Goal: Information Seeking & Learning: Learn about a topic

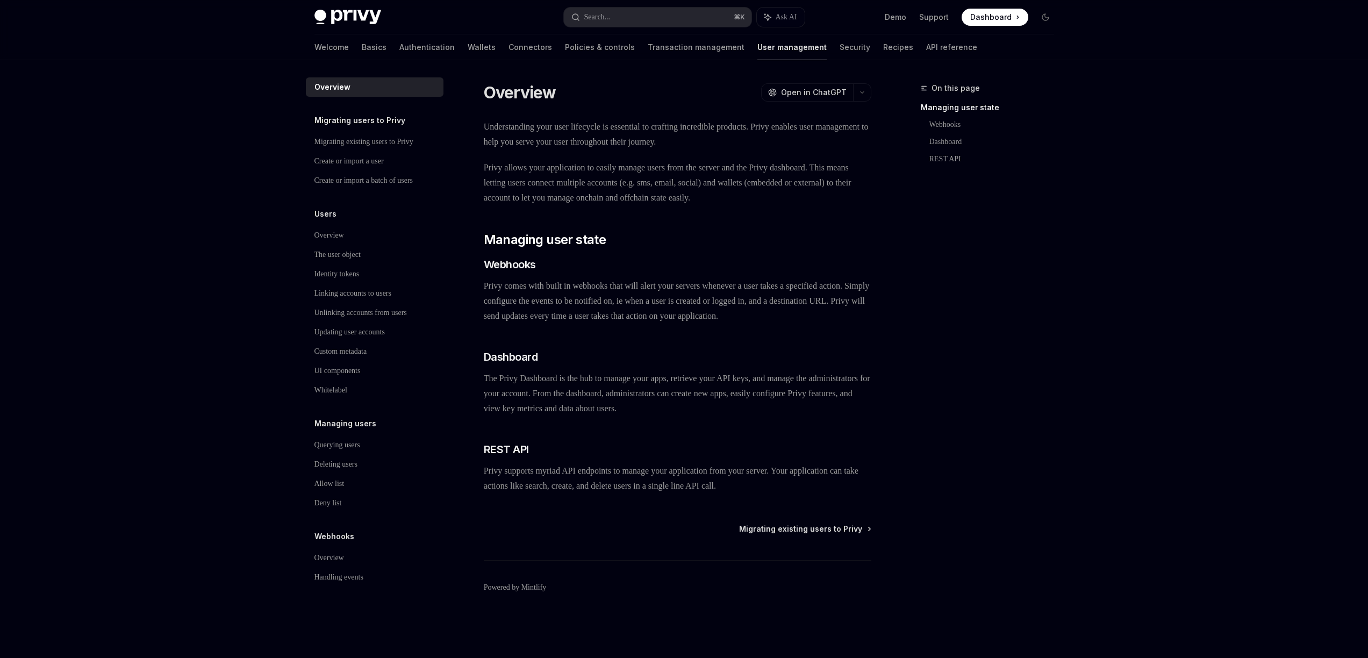
click at [368, 13] on img at bounding box center [347, 17] width 67 height 15
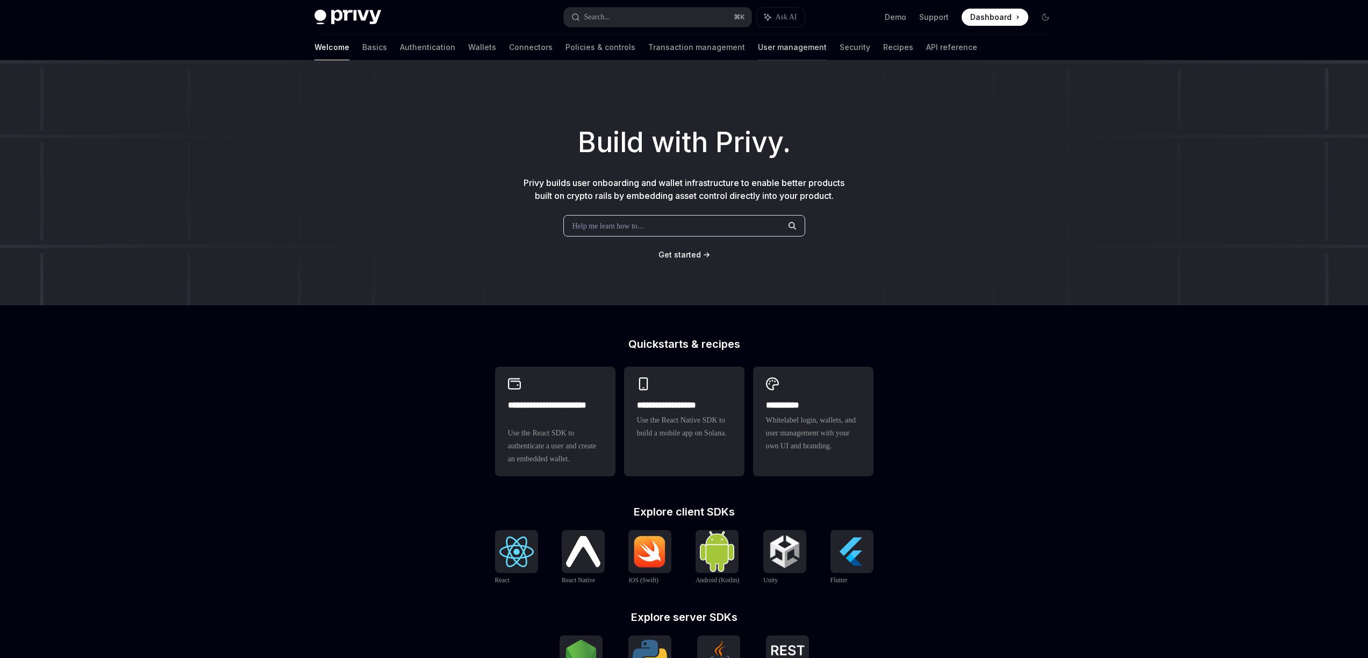
click at [758, 49] on link "User management" at bounding box center [792, 47] width 69 height 26
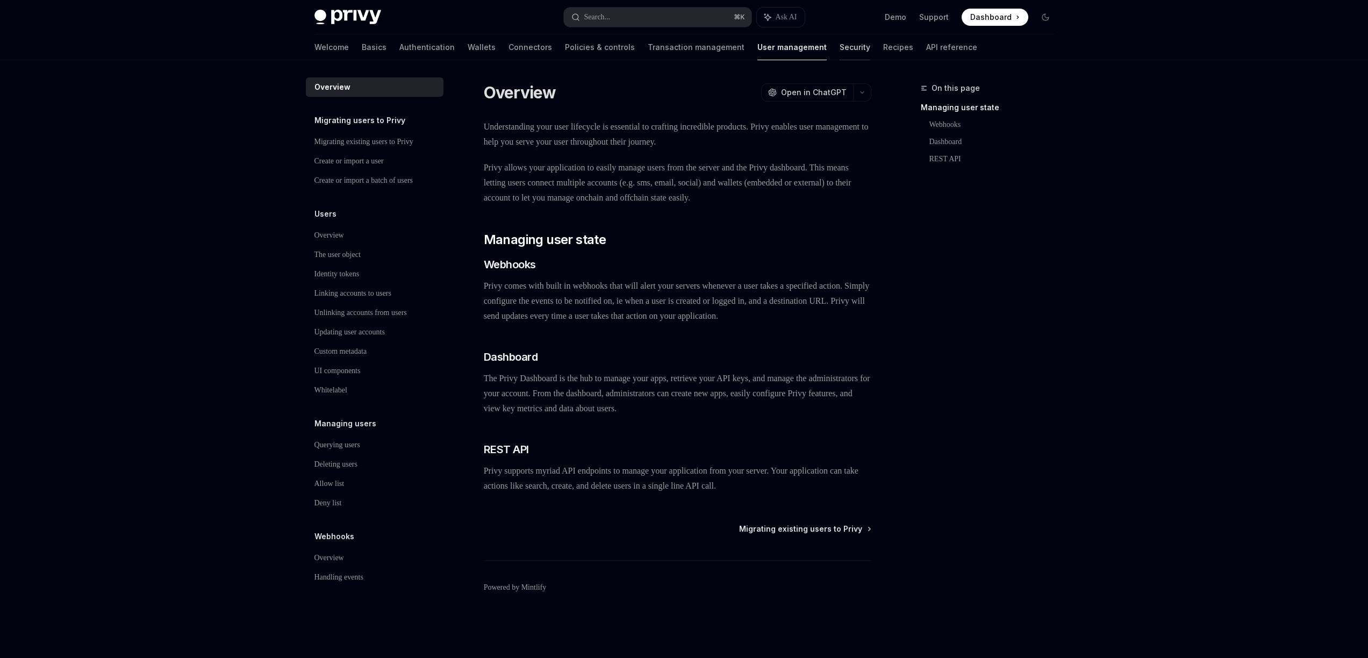
click at [840, 51] on link "Security" at bounding box center [855, 47] width 31 height 26
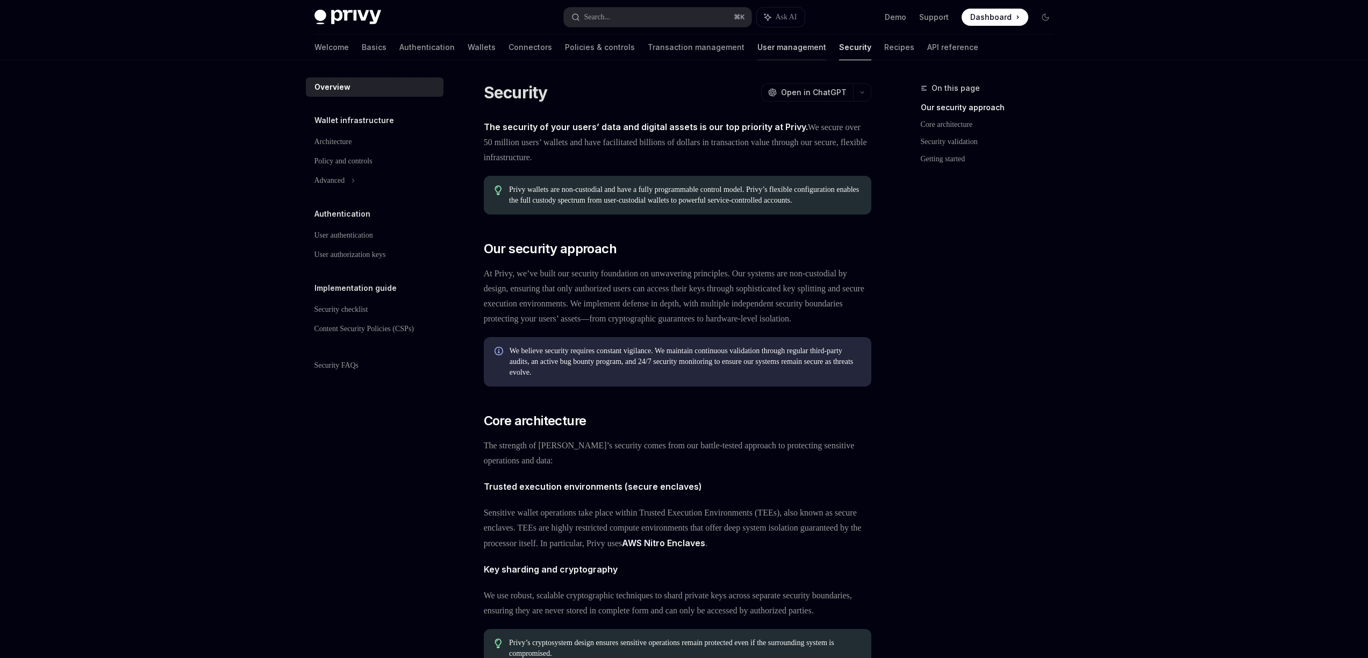
click at [757, 52] on link "User management" at bounding box center [791, 47] width 69 height 26
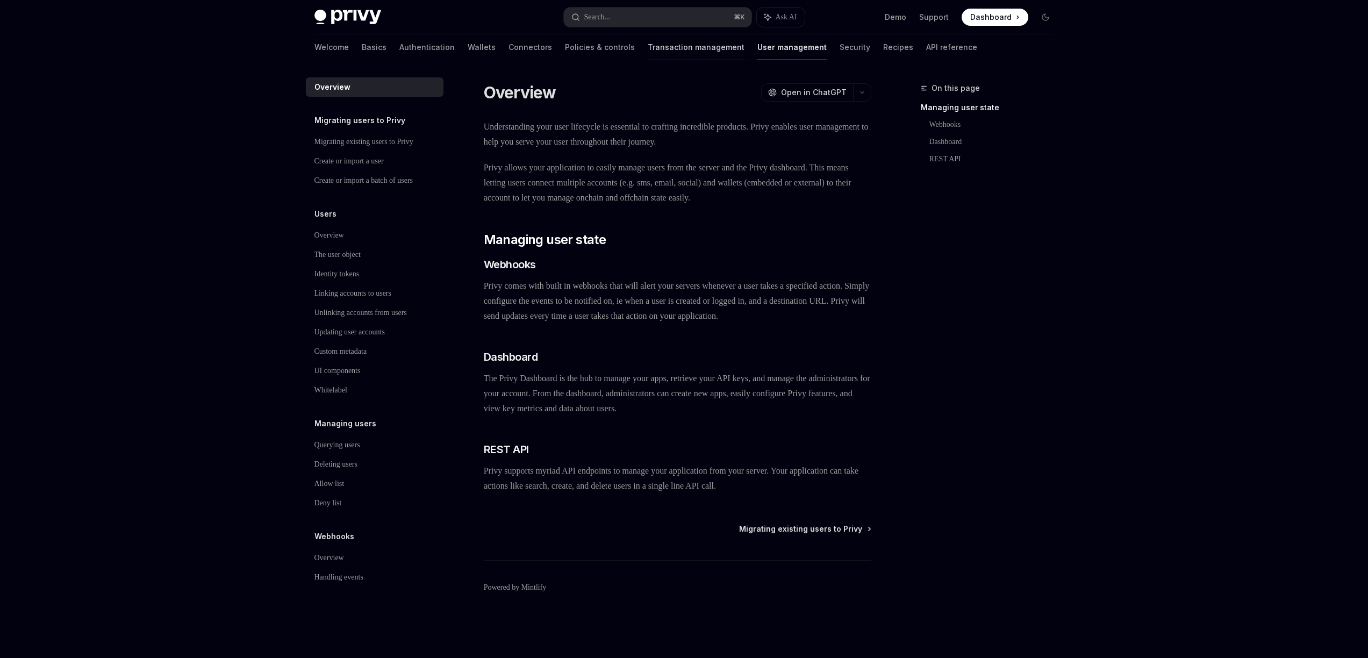
click at [666, 48] on link "Transaction management" at bounding box center [696, 47] width 97 height 26
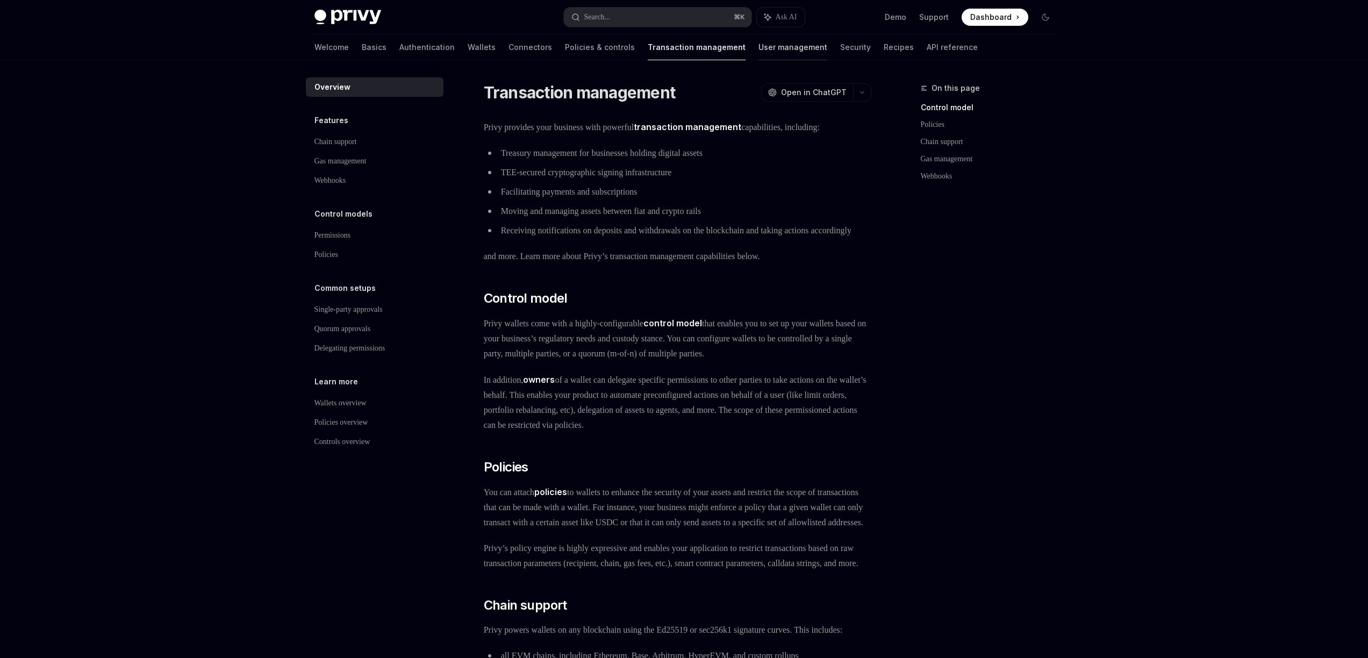
click at [759, 44] on link "User management" at bounding box center [793, 47] width 69 height 26
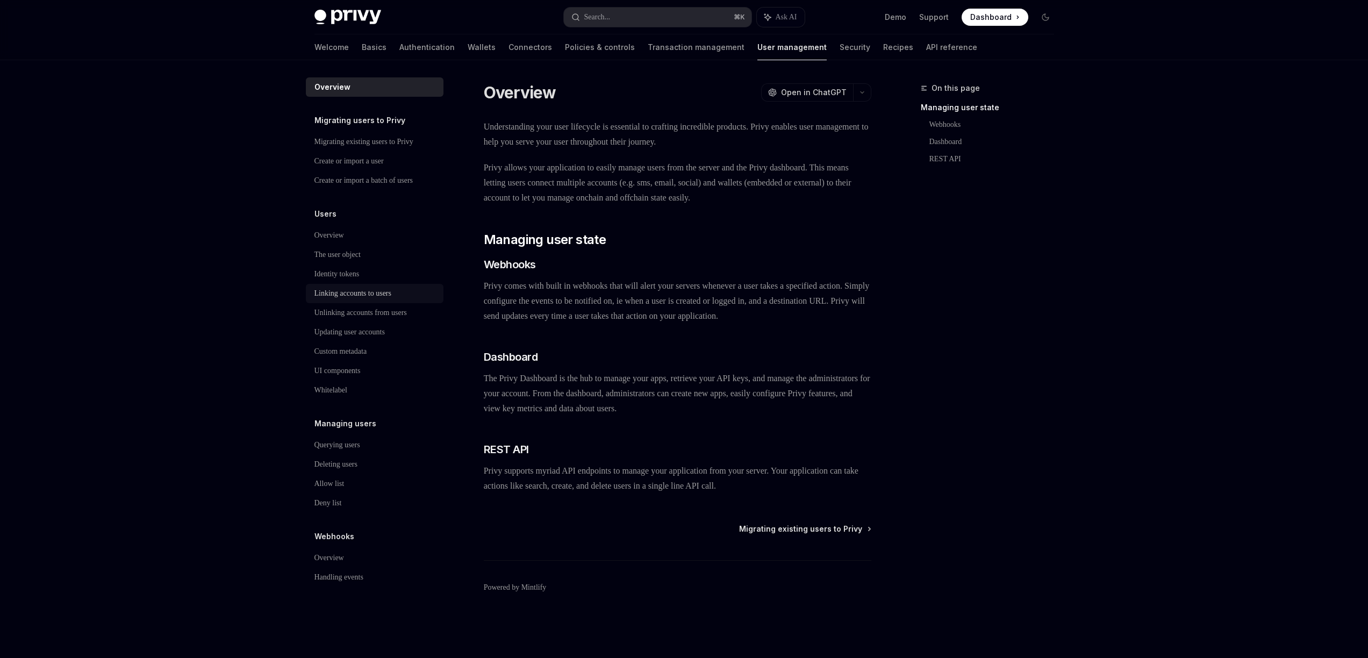
click at [355, 295] on div "Linking accounts to users" at bounding box center [352, 293] width 77 height 13
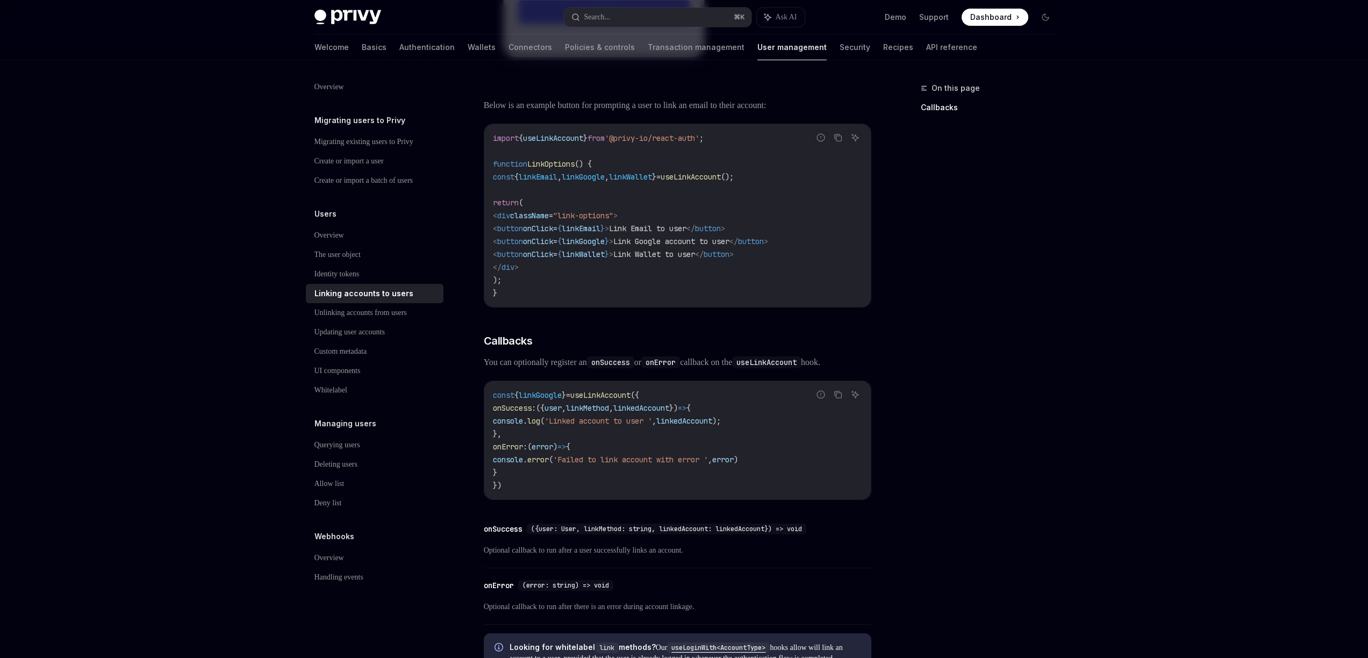
scroll to position [992, 0]
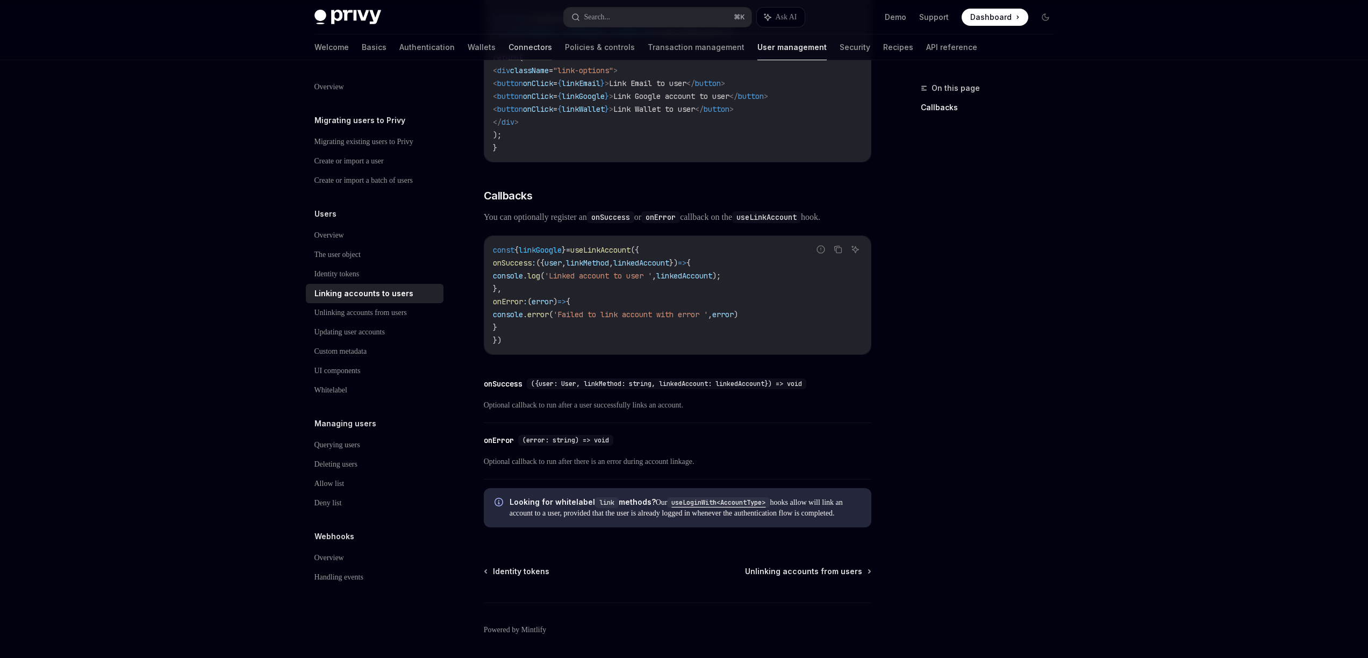
click at [509, 45] on link "Connectors" at bounding box center [531, 47] width 44 height 26
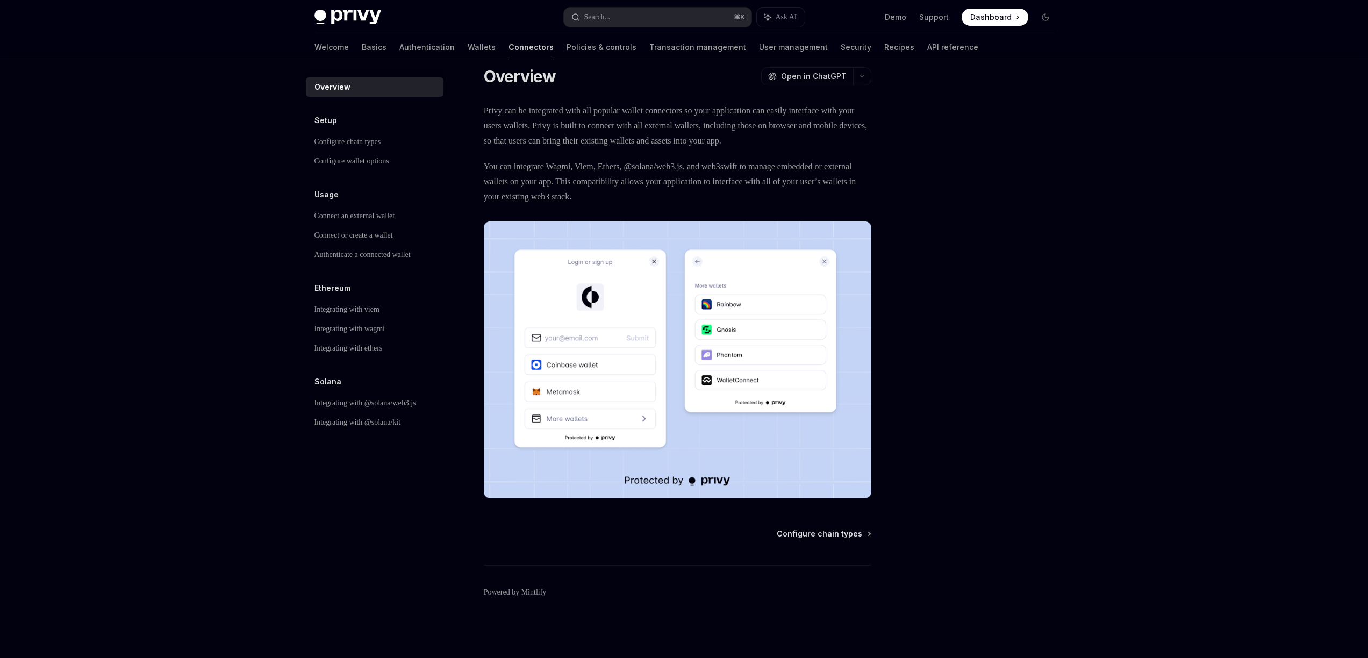
scroll to position [31, 0]
click at [395, 217] on div "Connect an external wallet" at bounding box center [354, 216] width 81 height 13
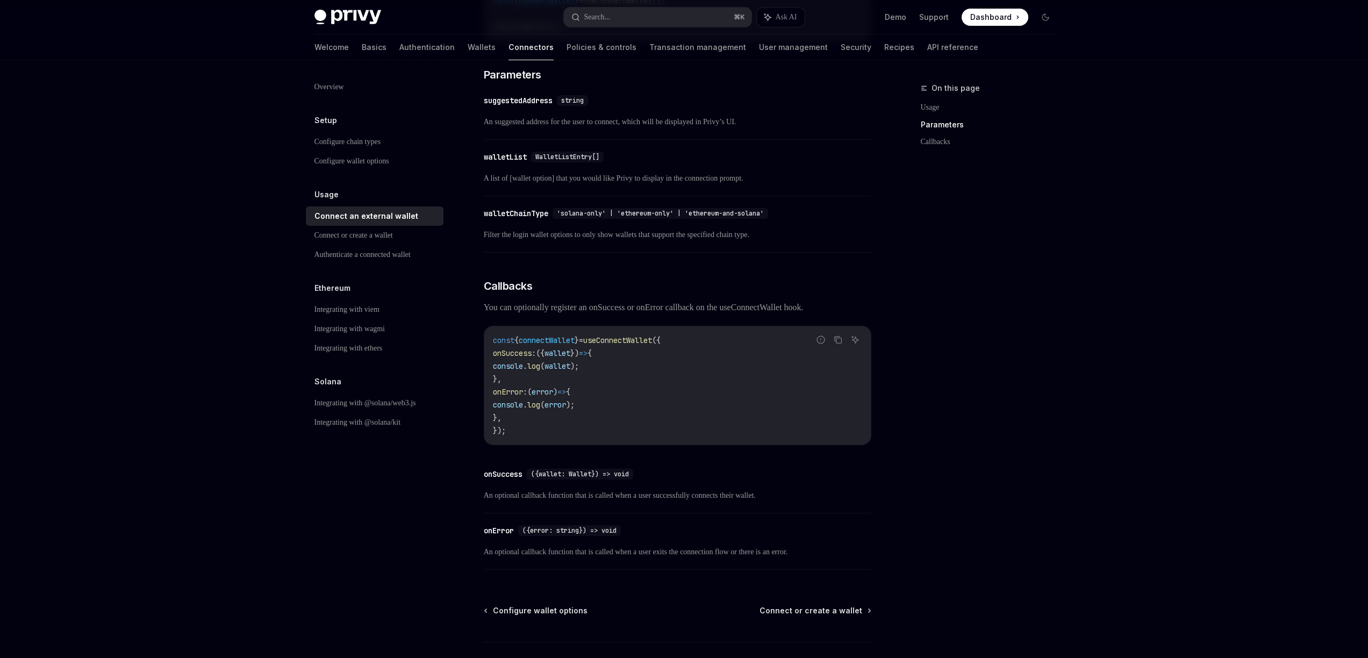
scroll to position [520, 0]
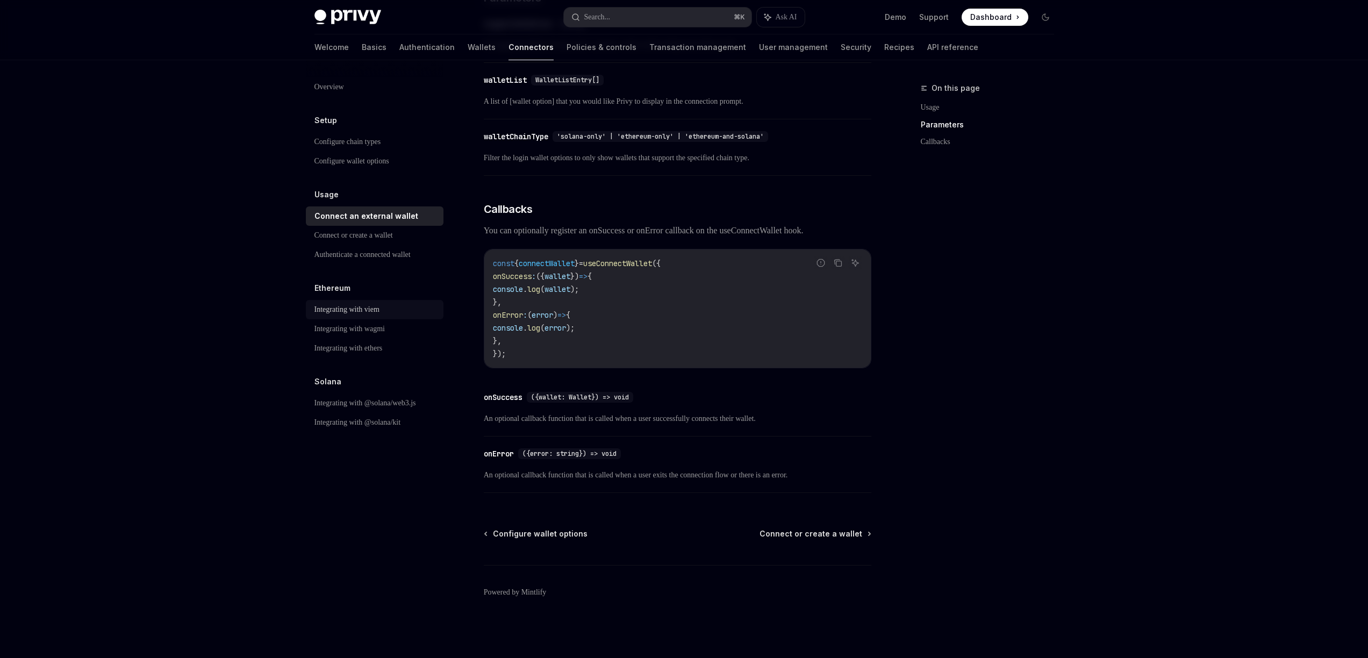
click at [380, 311] on div "Integrating with viem" at bounding box center [346, 309] width 65 height 13
click at [385, 324] on div "Integrating with wagmi" at bounding box center [349, 329] width 70 height 13
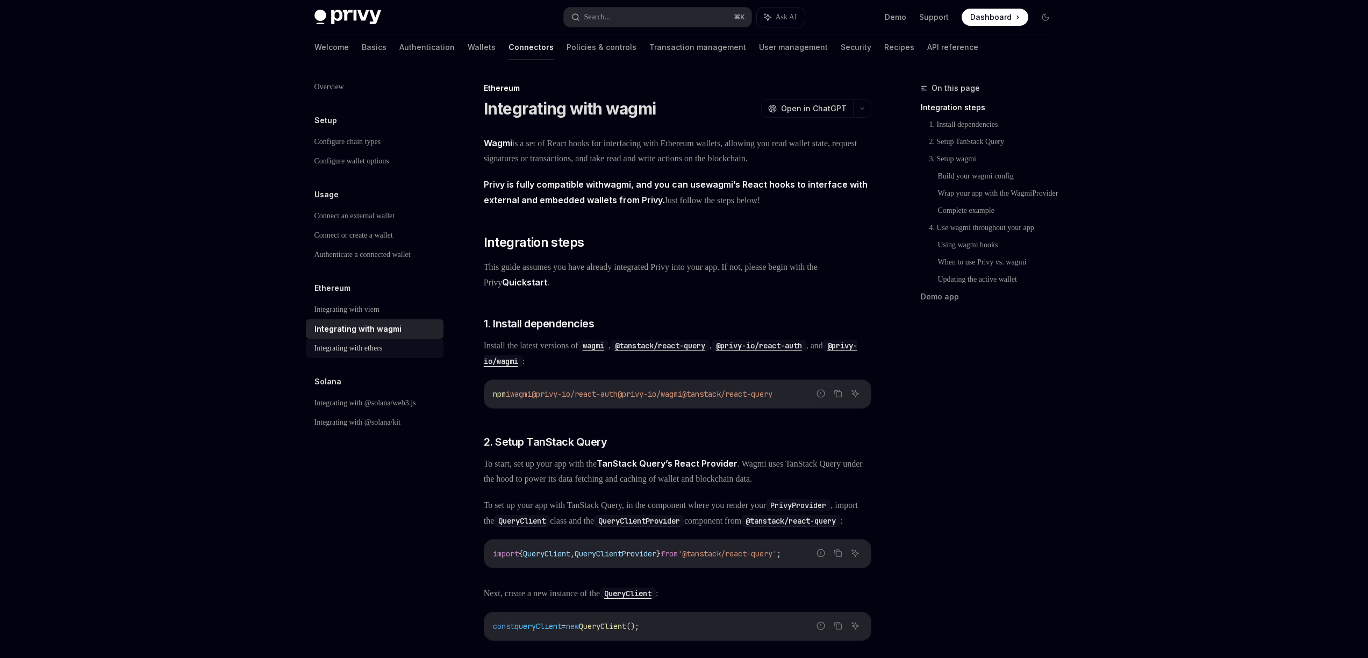
click at [383, 342] on div "Integrating with ethers" at bounding box center [348, 348] width 68 height 13
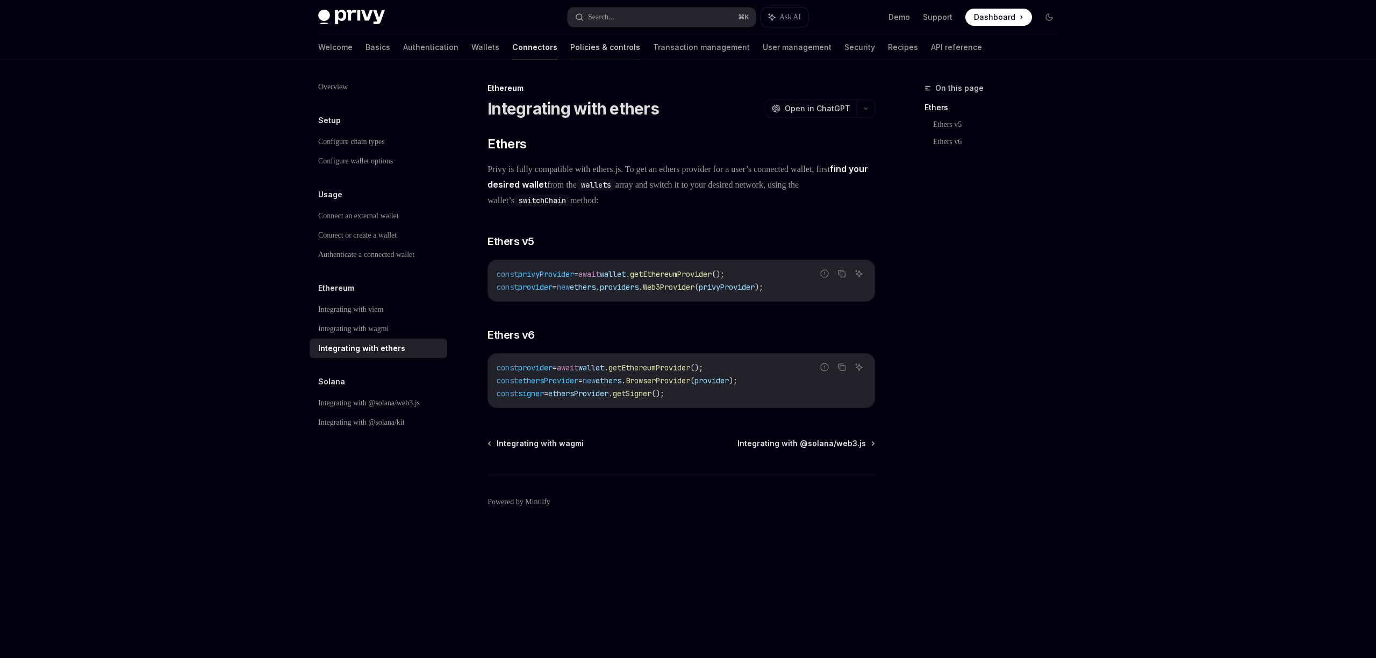
click at [574, 52] on link "Policies & controls" at bounding box center [605, 47] width 70 height 26
type textarea "*"
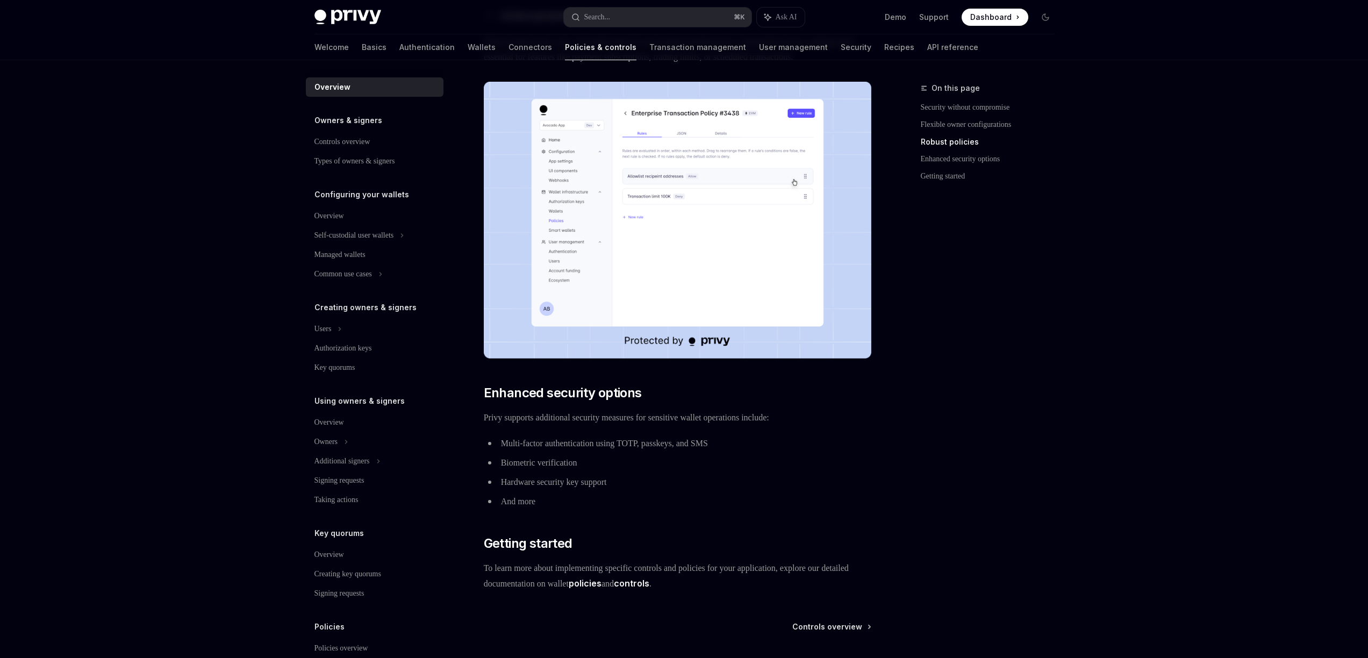
scroll to position [706, 0]
